Goal: Information Seeking & Learning: Learn about a topic

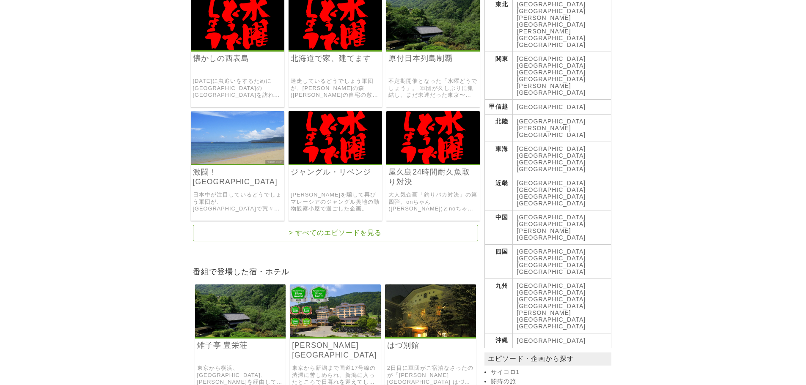
drag, startPoint x: 112, startPoint y: 111, endPoint x: 113, endPoint y: 173, distance: 61.3
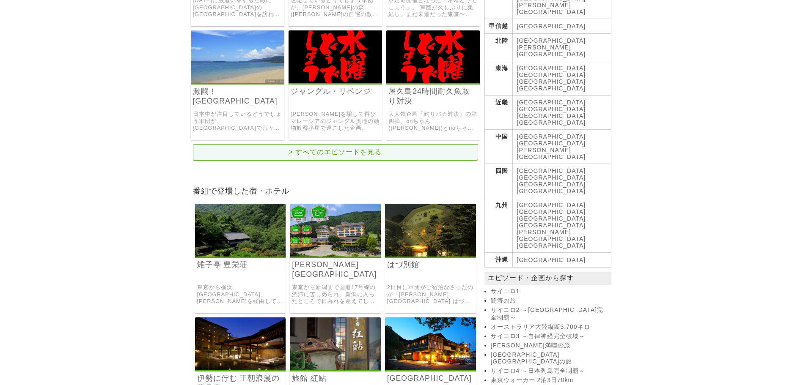
click at [273, 151] on link "> すべてのエピソードを見る" at bounding box center [335, 152] width 285 height 16
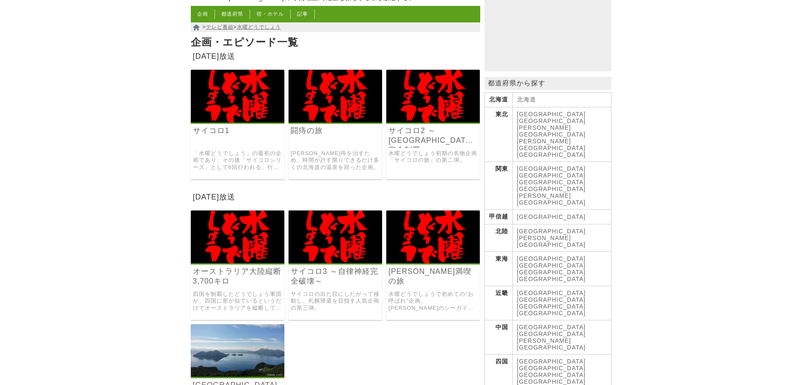
scroll to position [126, 0]
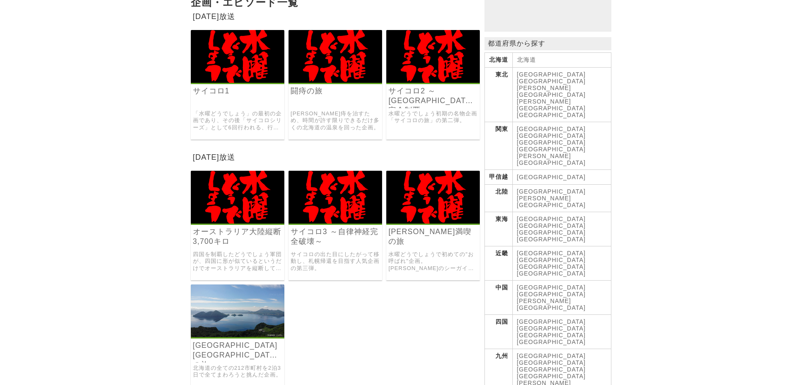
drag, startPoint x: 0, startPoint y: 0, endPoint x: 123, endPoint y: 185, distance: 222.4
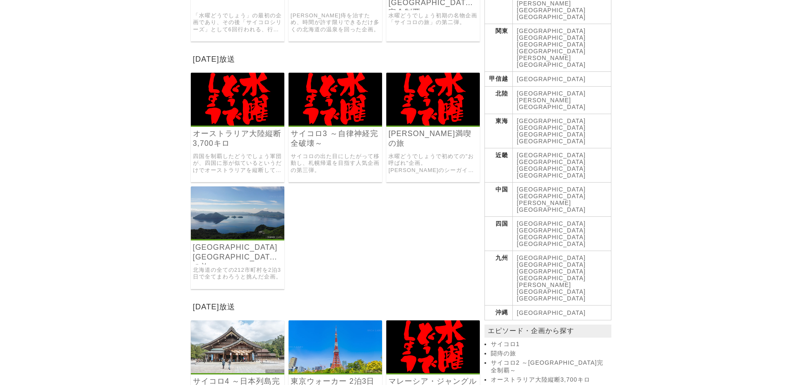
scroll to position [338, 0]
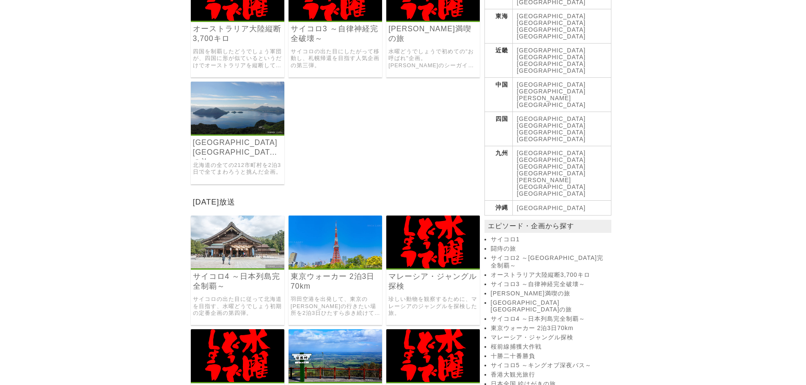
drag, startPoint x: 119, startPoint y: 123, endPoint x: 120, endPoint y: 171, distance: 48.6
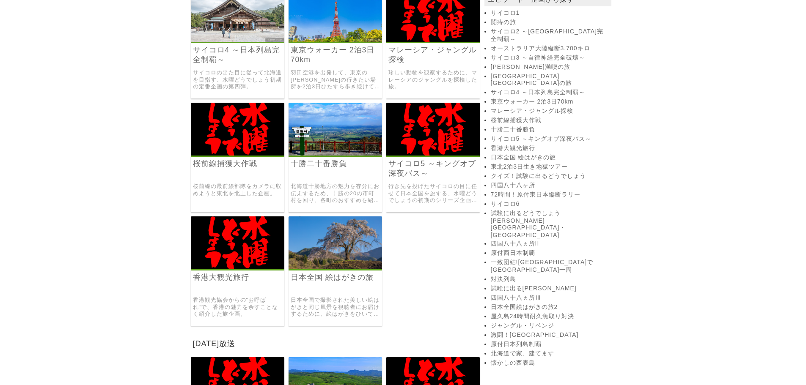
drag, startPoint x: 111, startPoint y: 122, endPoint x: 113, endPoint y: 170, distance: 48.7
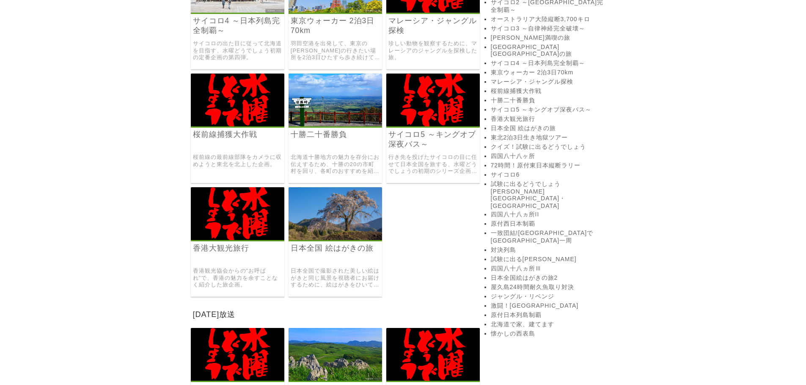
click at [505, 162] on link "72時間！原付東日本縦断ラリー" at bounding box center [550, 166] width 118 height 8
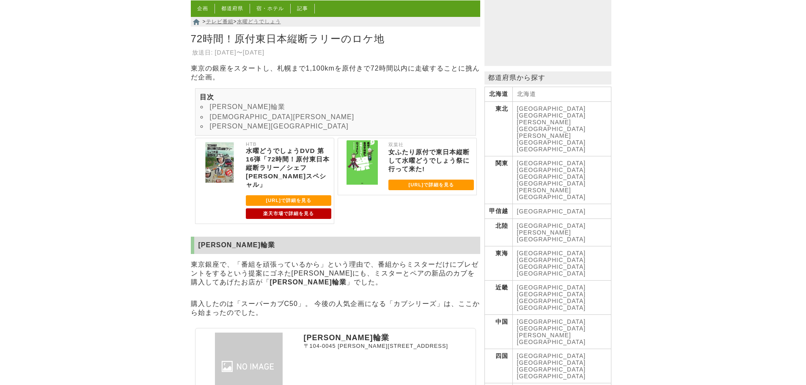
drag, startPoint x: 187, startPoint y: 152, endPoint x: 194, endPoint y: 199, distance: 47.9
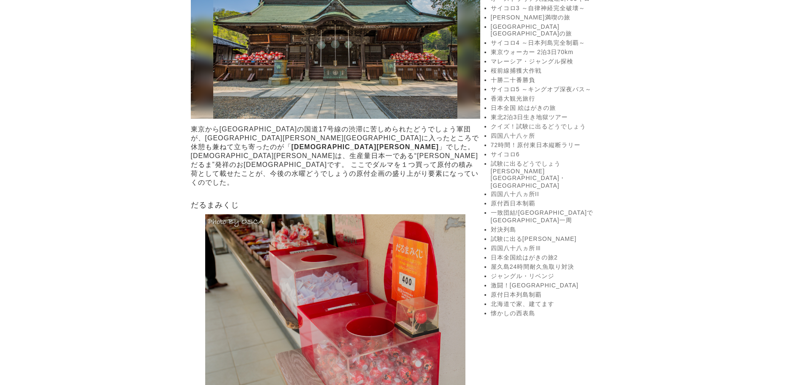
drag, startPoint x: 147, startPoint y: 137, endPoint x: 147, endPoint y: 210, distance: 73.6
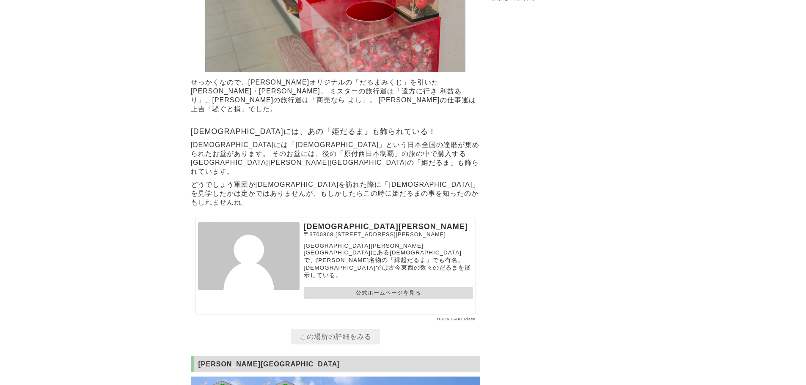
drag, startPoint x: 147, startPoint y: 131, endPoint x: 150, endPoint y: 195, distance: 64.4
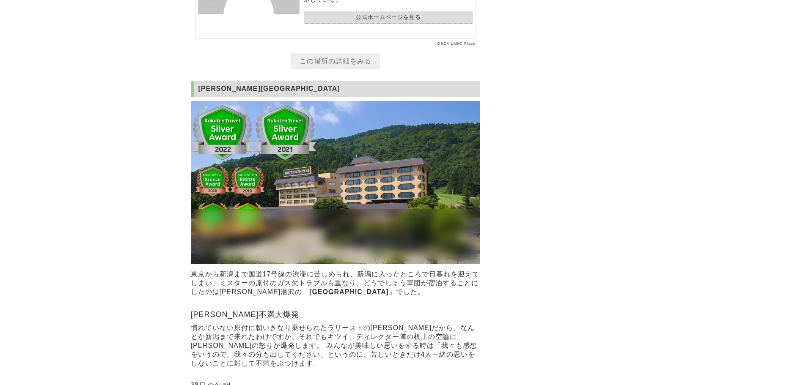
drag, startPoint x: 166, startPoint y: 96, endPoint x: 163, endPoint y: 158, distance: 61.8
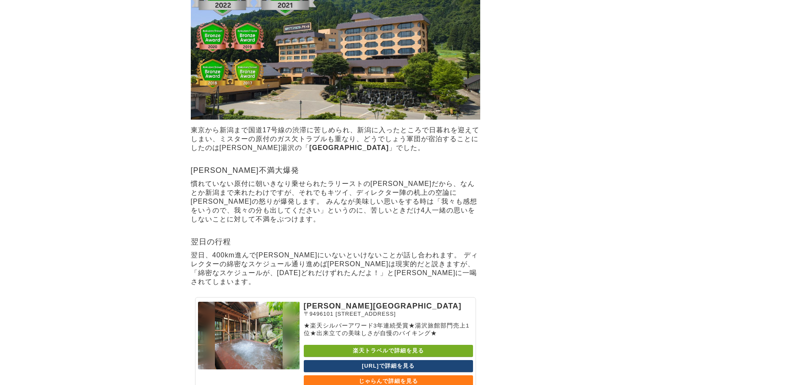
scroll to position [1420, 0]
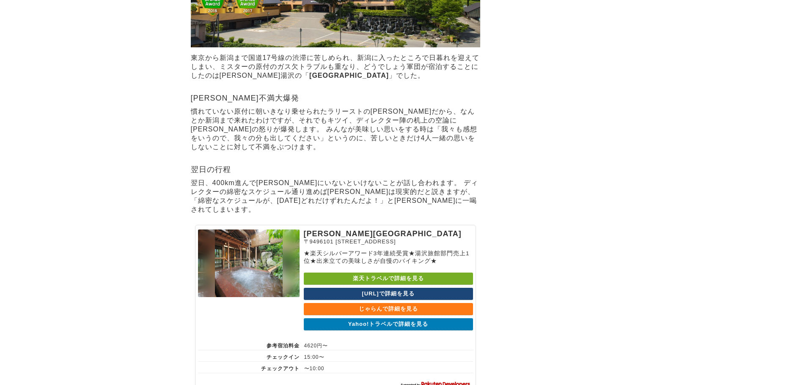
drag, startPoint x: 150, startPoint y: 123, endPoint x: 148, endPoint y: 149, distance: 26.7
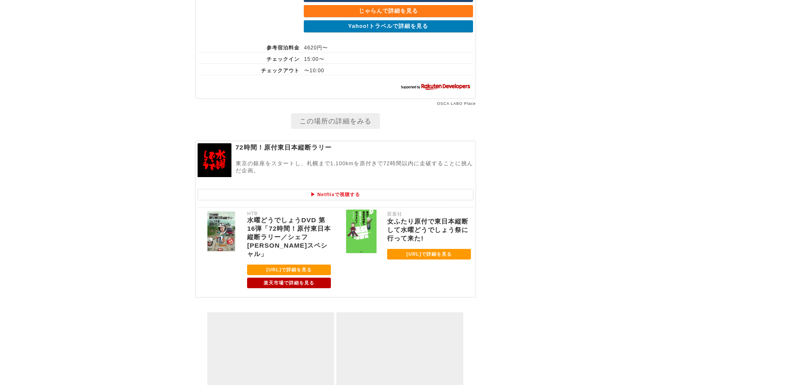
scroll to position [1766, 0]
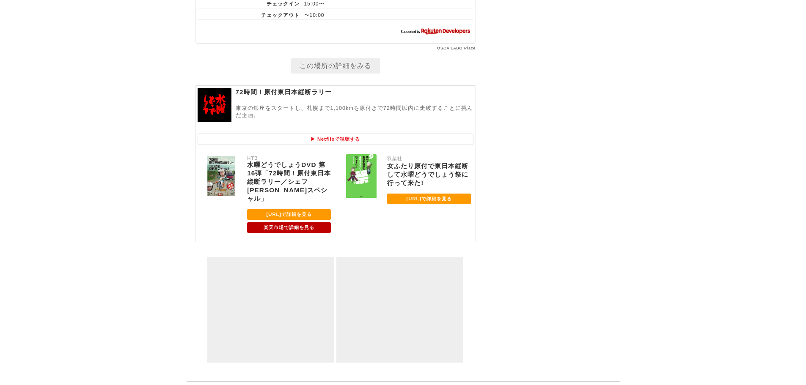
drag, startPoint x: 150, startPoint y: 113, endPoint x: 152, endPoint y: 161, distance: 48.7
drag, startPoint x: 150, startPoint y: 127, endPoint x: 176, endPoint y: 142, distance: 30.0
drag, startPoint x: 180, startPoint y: 107, endPoint x: 187, endPoint y: 180, distance: 73.6
